Goal: Task Accomplishment & Management: Complete application form

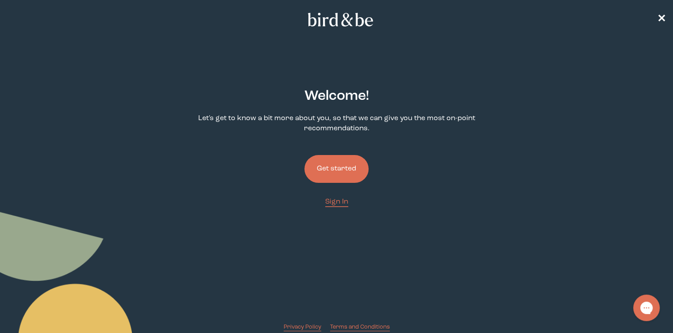
click at [334, 177] on button "Get started" at bounding box center [336, 169] width 64 height 28
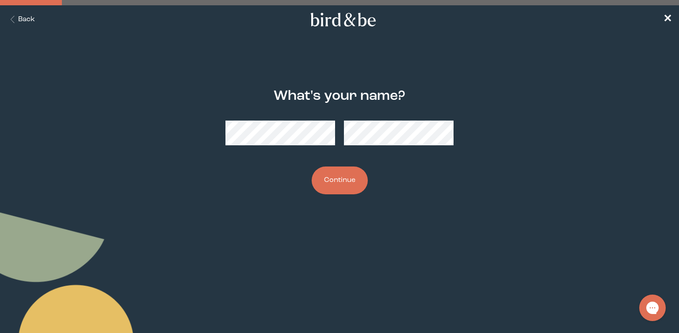
click at [340, 188] on button "Continue" at bounding box center [340, 181] width 56 height 28
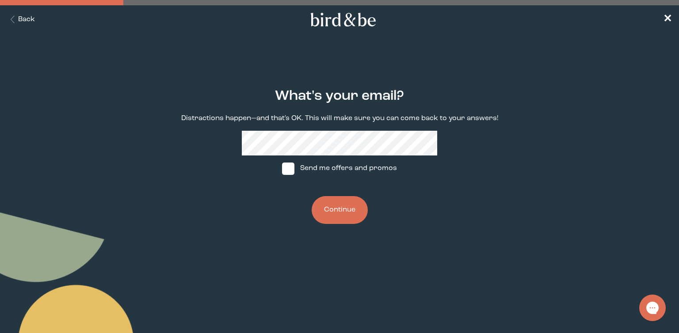
click at [343, 209] on button "Continue" at bounding box center [340, 210] width 56 height 28
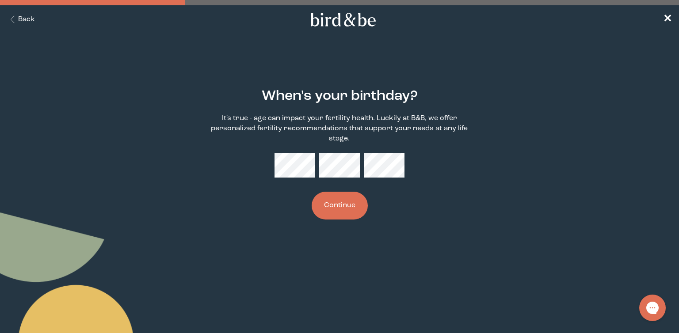
click at [357, 200] on button "Continue" at bounding box center [340, 206] width 56 height 28
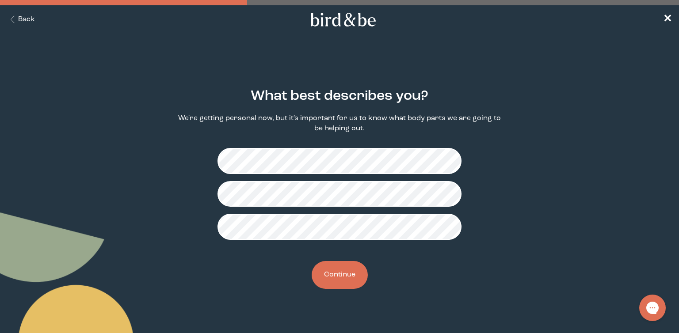
click at [340, 271] on button "Continue" at bounding box center [340, 275] width 56 height 28
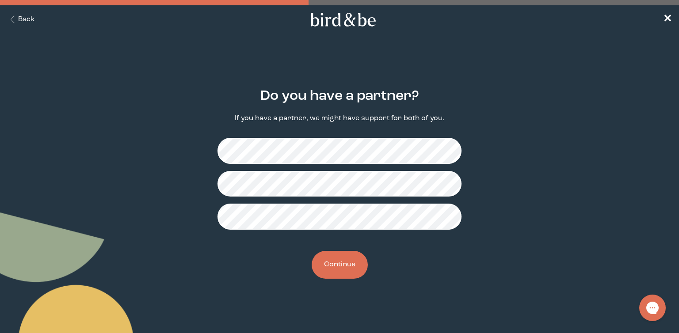
click at [342, 268] on button "Continue" at bounding box center [340, 265] width 56 height 28
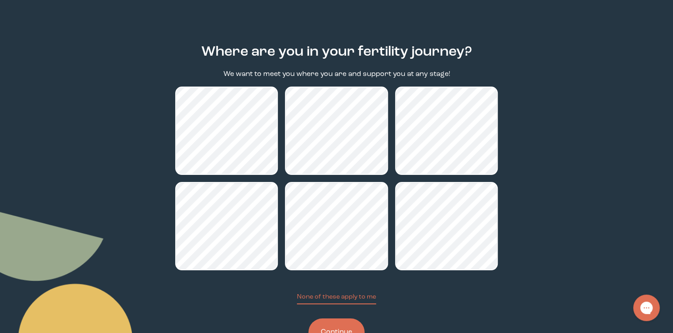
scroll to position [79, 0]
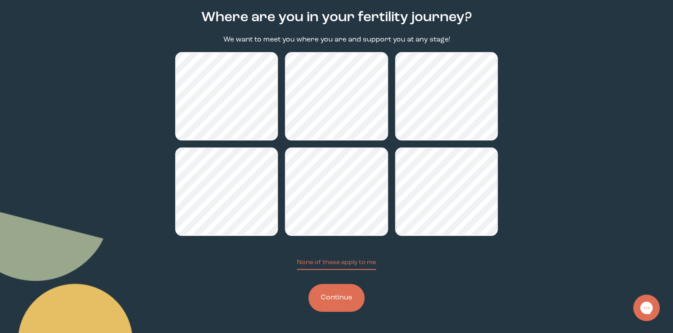
click at [350, 298] on button "Continue" at bounding box center [336, 298] width 56 height 28
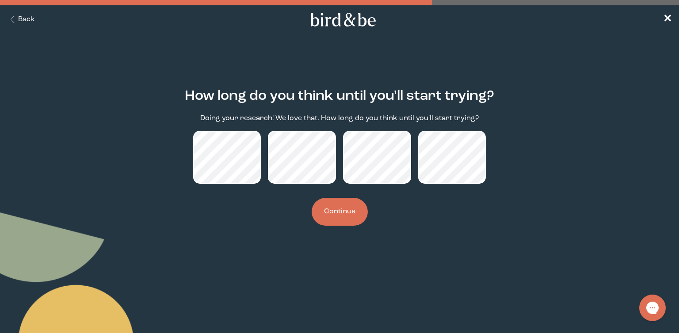
click at [352, 216] on button "Continue" at bounding box center [340, 212] width 56 height 28
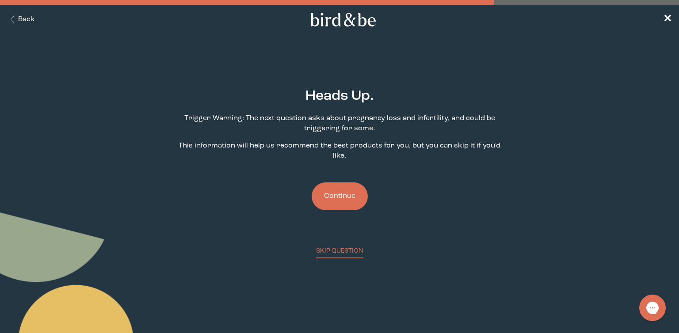
click at [347, 209] on button "Continue" at bounding box center [340, 197] width 56 height 28
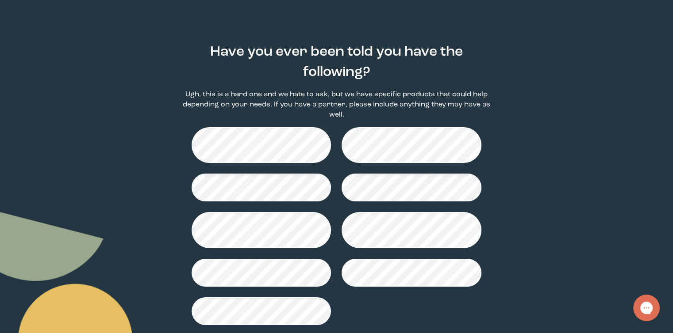
scroll to position [90, 0]
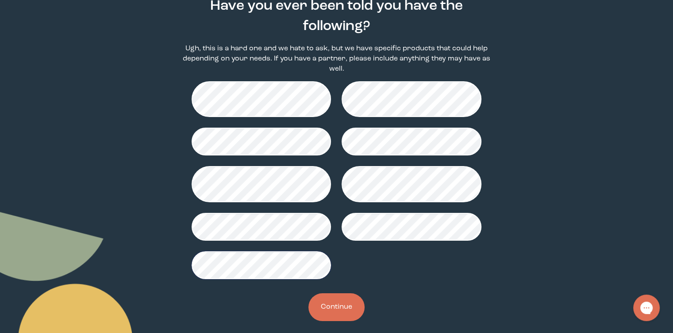
click at [354, 297] on button "Continue" at bounding box center [336, 308] width 56 height 28
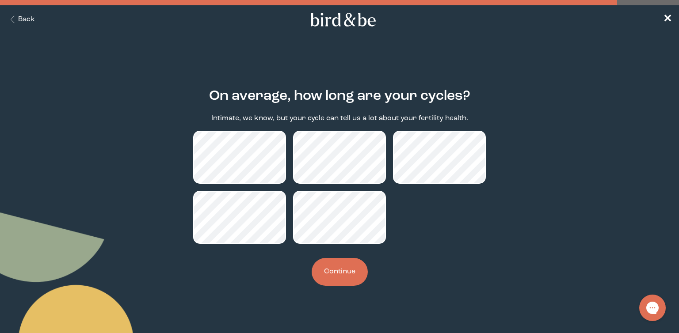
click at [346, 278] on button "Continue" at bounding box center [340, 272] width 56 height 28
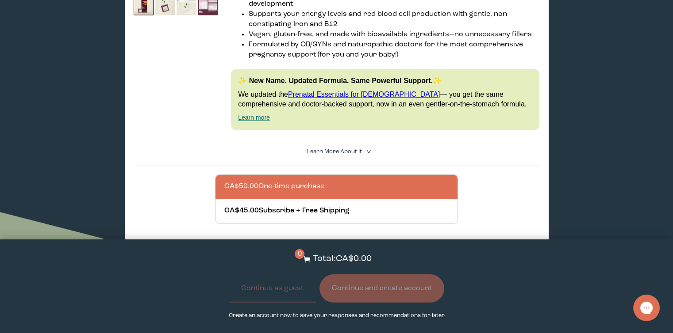
scroll to position [1371, 0]
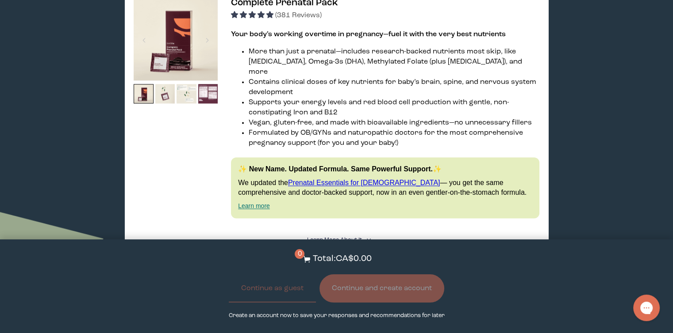
click at [181, 57] on img at bounding box center [176, 38] width 84 height 84
click at [166, 104] on img at bounding box center [165, 94] width 20 height 20
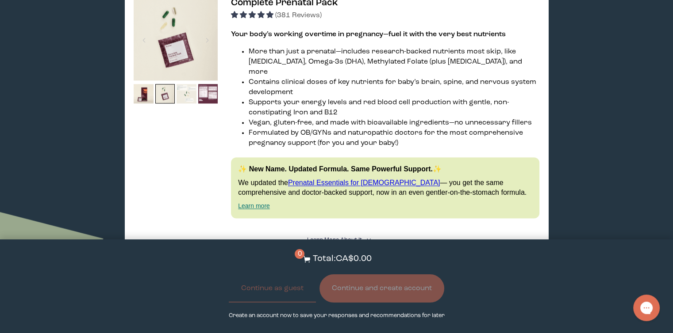
click at [186, 104] on img at bounding box center [186, 94] width 20 height 20
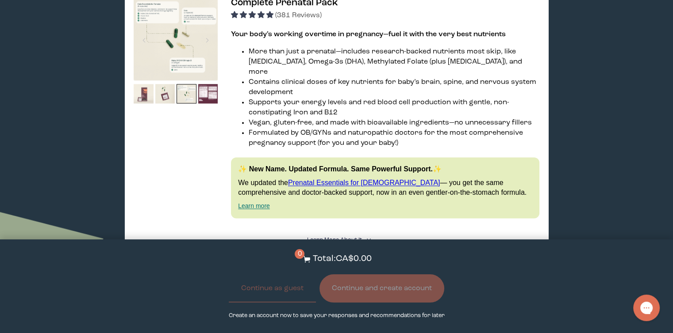
click at [145, 104] on img at bounding box center [144, 94] width 20 height 20
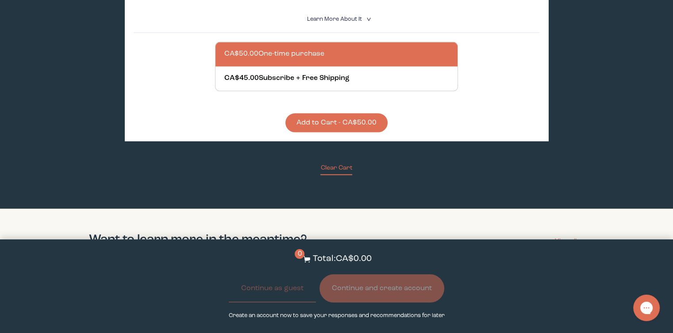
scroll to position [1459, 0]
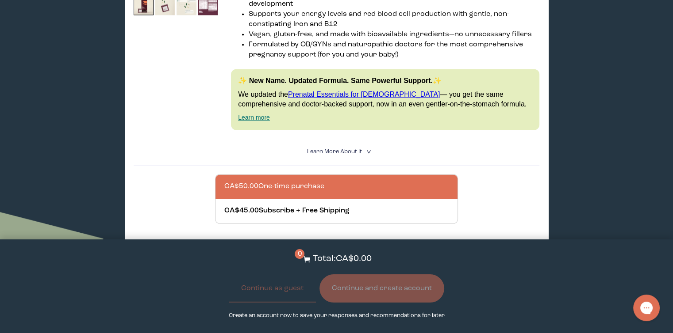
click at [354, 155] on span "Learn More About it" at bounding box center [333, 152] width 55 height 6
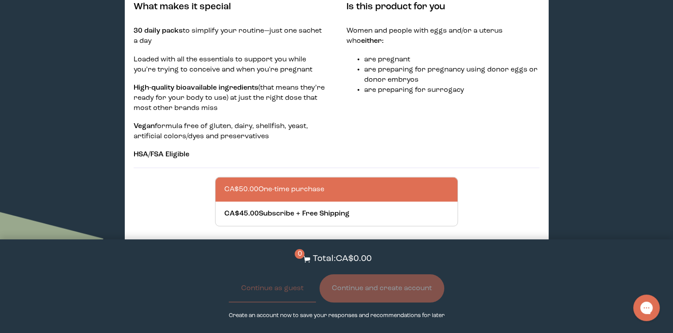
scroll to position [1504, 0]
